Goal: Task Accomplishment & Management: Manage account settings

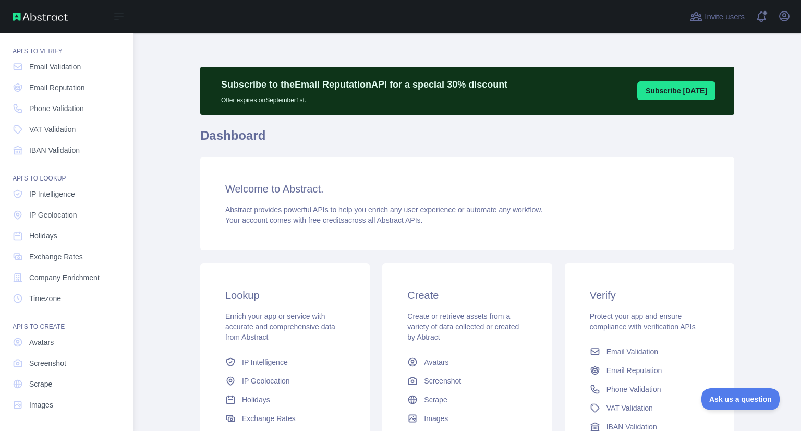
drag, startPoint x: 65, startPoint y: 69, endPoint x: 75, endPoint y: 77, distance: 13.0
click at [65, 69] on span "Email Validation" at bounding box center [55, 67] width 52 height 10
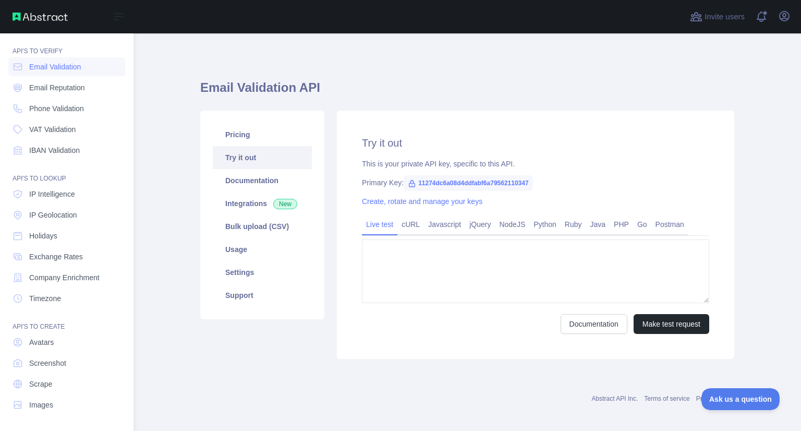
type textarea "**********"
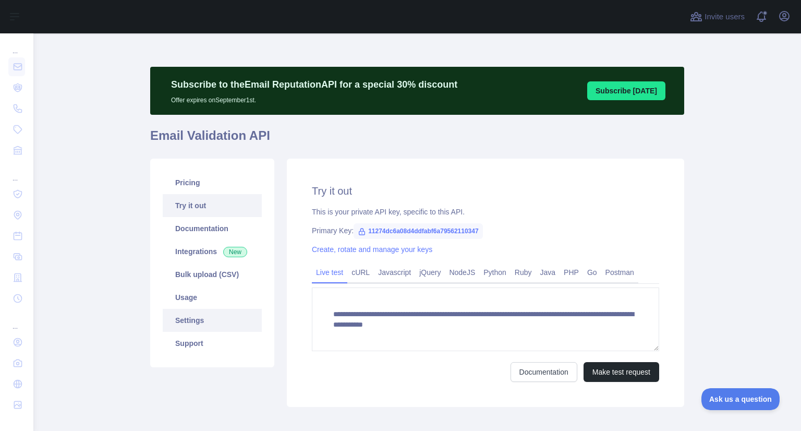
click at [199, 315] on link "Settings" at bounding box center [212, 320] width 99 height 23
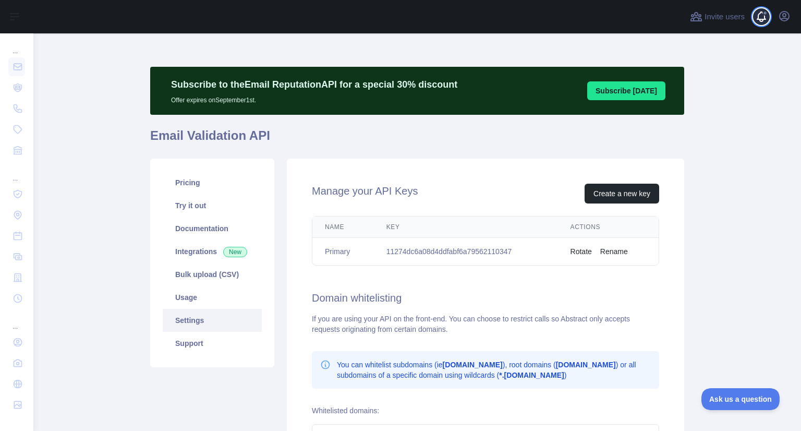
click at [758, 19] on span at bounding box center [765, 16] width 21 height 33
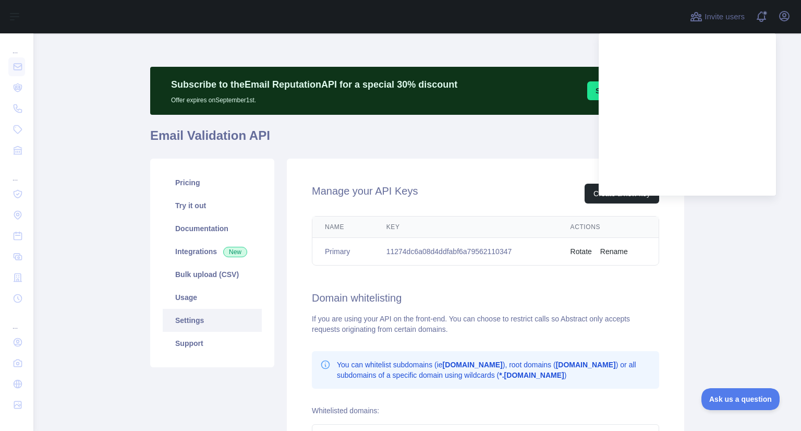
click at [765, 213] on main "Subscribe to the Email Reputation API for a special 30 % discount Offer expires…" at bounding box center [416, 231] width 767 height 397
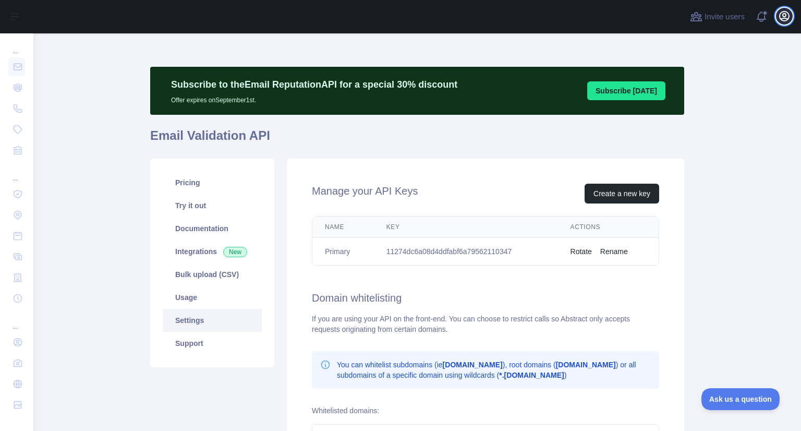
click at [783, 17] on icon "button" at bounding box center [784, 16] width 13 height 13
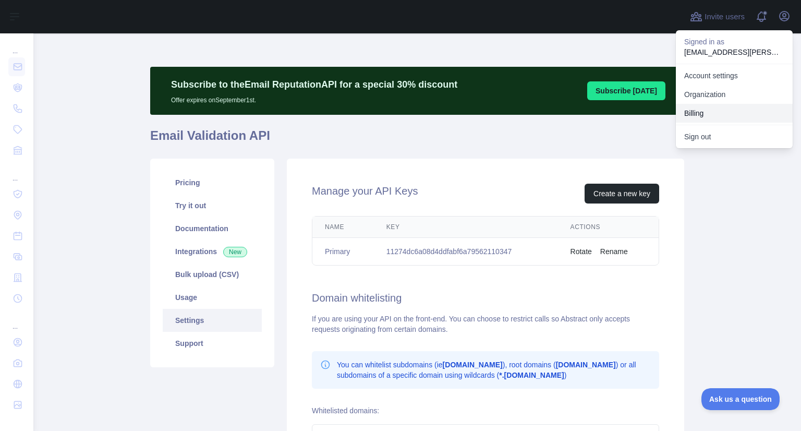
click at [706, 107] on button "Billing" at bounding box center [733, 113] width 117 height 19
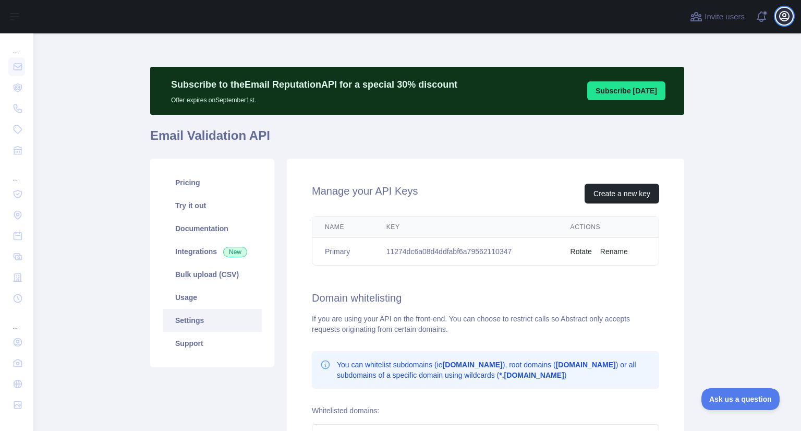
click at [781, 22] on icon "button" at bounding box center [784, 16] width 13 height 13
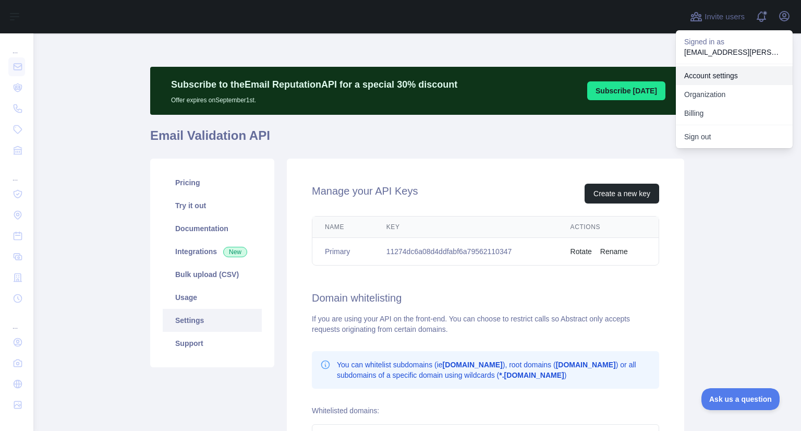
click at [705, 75] on link "Account settings" at bounding box center [733, 75] width 117 height 19
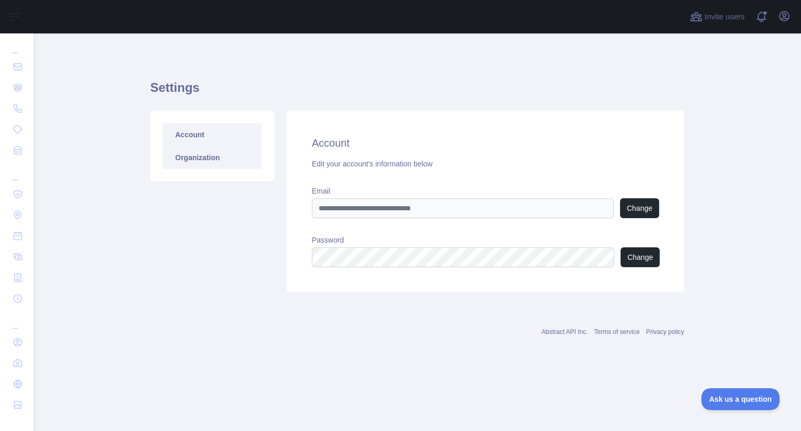
click at [218, 163] on link "Organization" at bounding box center [212, 157] width 99 height 23
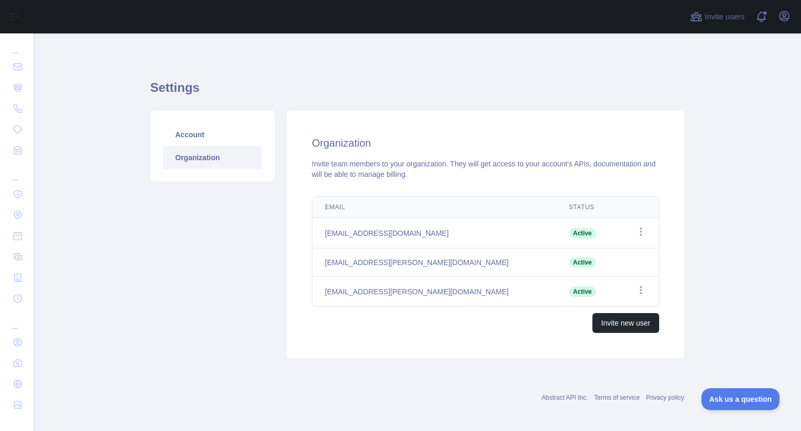
scroll to position [3, 0]
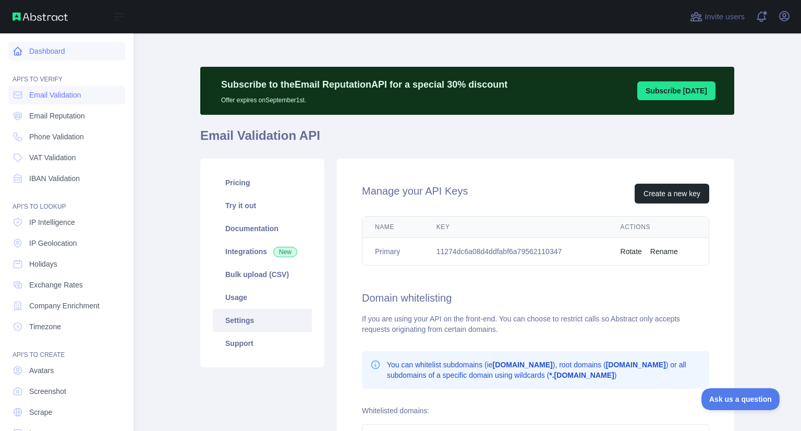
click at [55, 47] on link "Dashboard" at bounding box center [66, 51] width 117 height 19
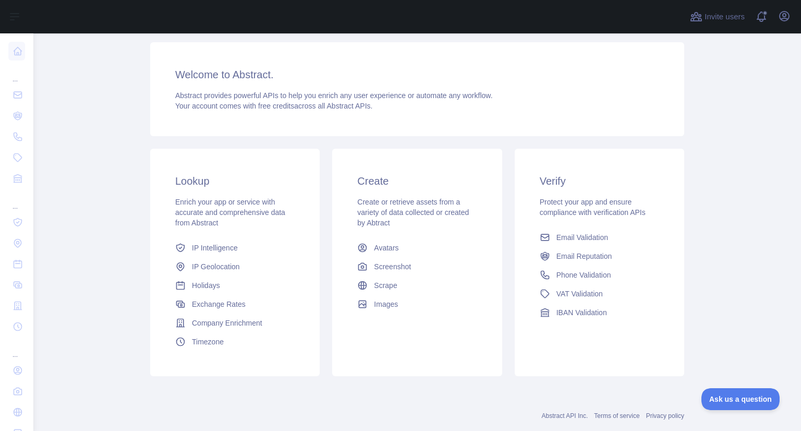
scroll to position [137, 0]
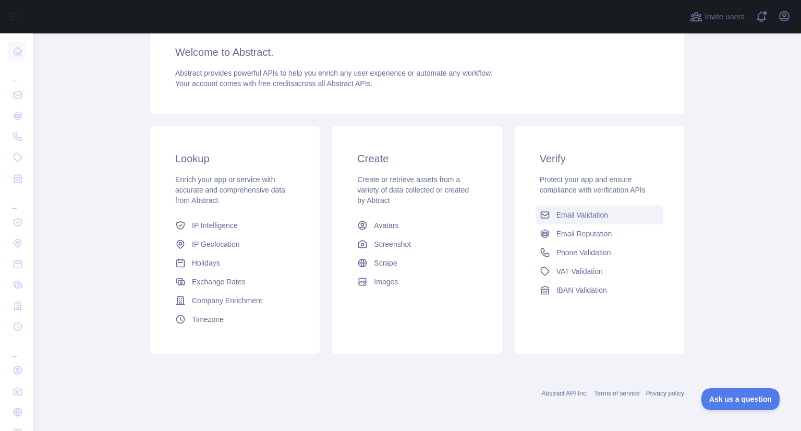
click at [574, 216] on span "Email Validation" at bounding box center [582, 215] width 52 height 10
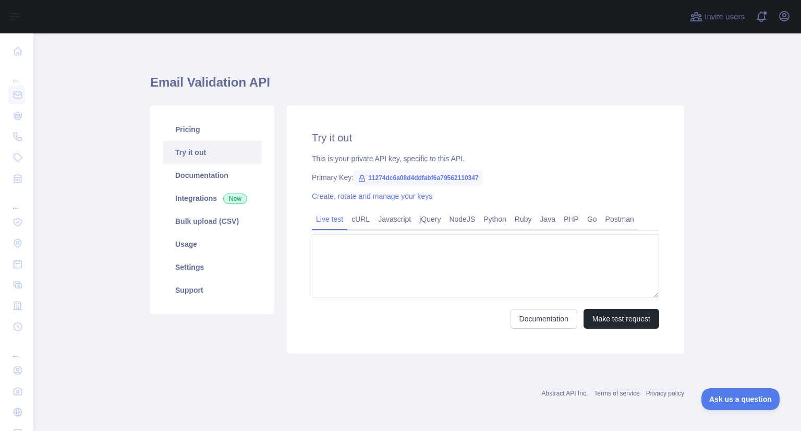
type textarea "**********"
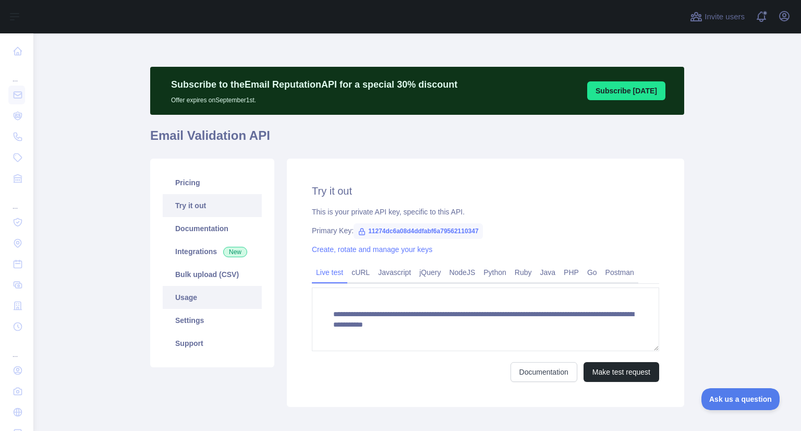
click at [182, 299] on link "Usage" at bounding box center [212, 297] width 99 height 23
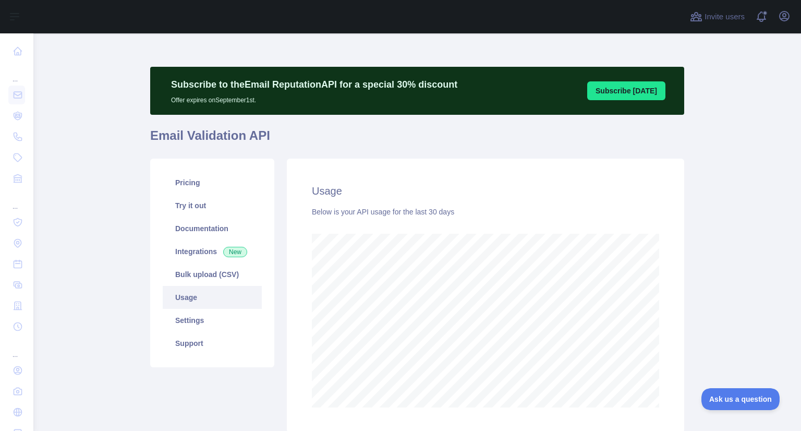
scroll to position [397, 759]
click at [195, 180] on link "Pricing" at bounding box center [212, 182] width 99 height 23
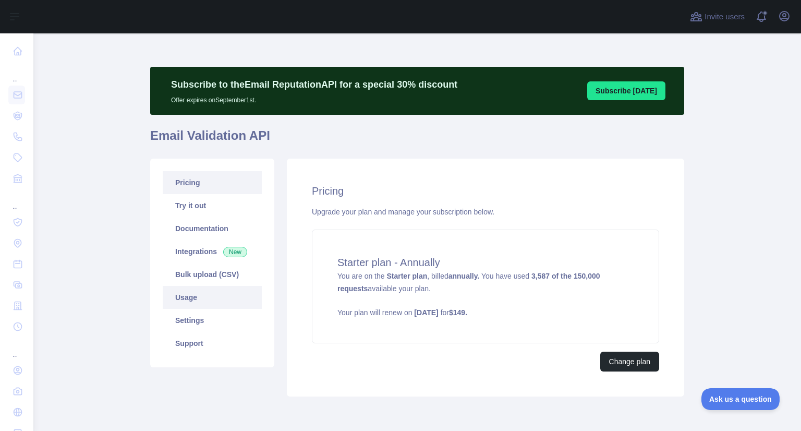
click at [187, 297] on link "Usage" at bounding box center [212, 297] width 99 height 23
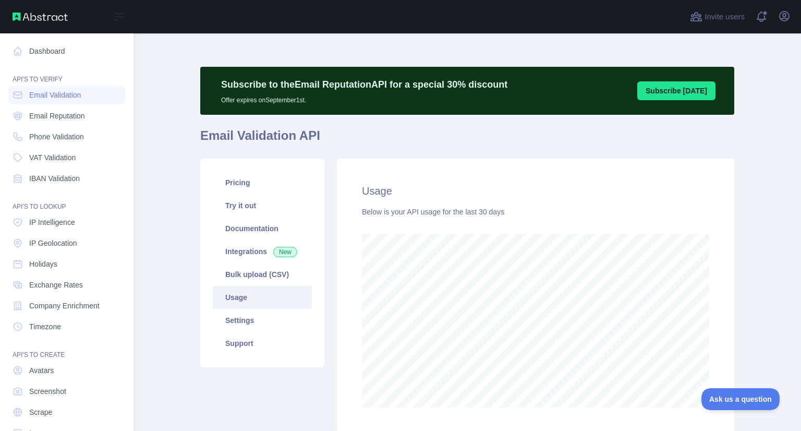
scroll to position [397, 659]
click at [7, 54] on div "Dashboard API'S TO VERIFY Email Validation Email Reputation Phone Validation VA…" at bounding box center [66, 225] width 133 height 450
click at [9, 51] on link "Dashboard" at bounding box center [66, 51] width 117 height 19
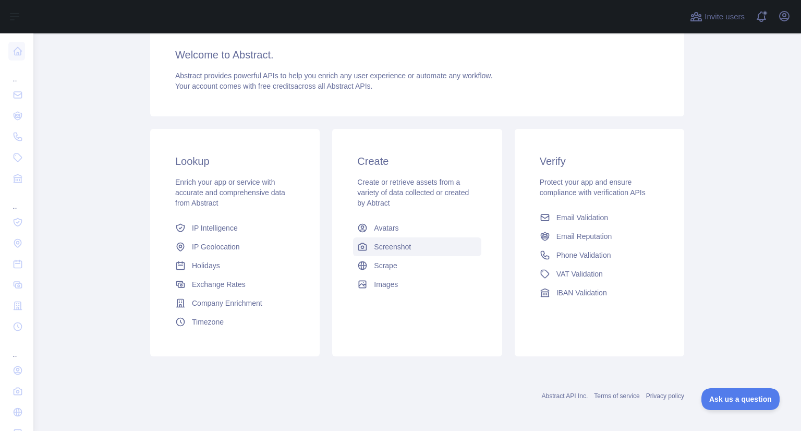
scroll to position [137, 0]
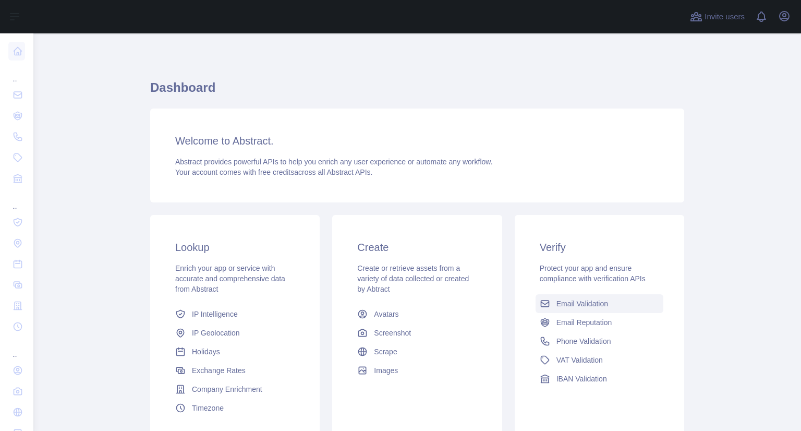
click at [580, 301] on span "Email Validation" at bounding box center [582, 303] width 52 height 10
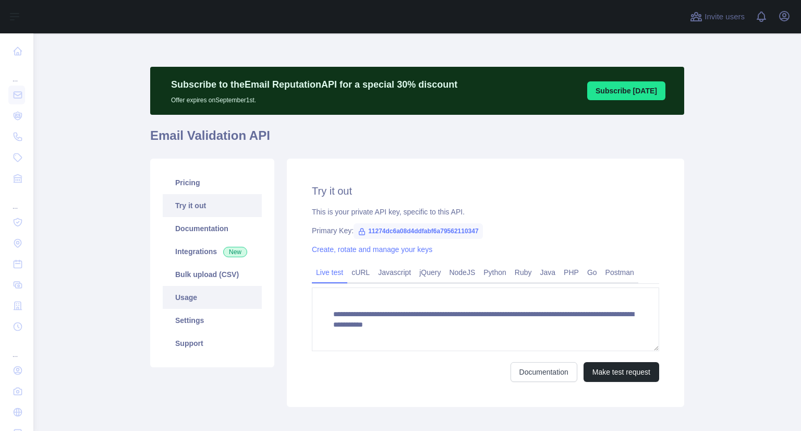
click at [181, 302] on link "Usage" at bounding box center [212, 297] width 99 height 23
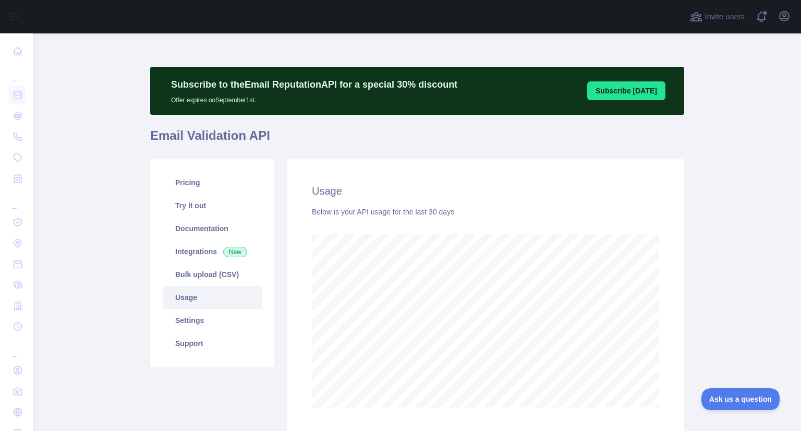
scroll to position [397, 759]
